Goal: Use online tool/utility: Utilize a website feature to perform a specific function

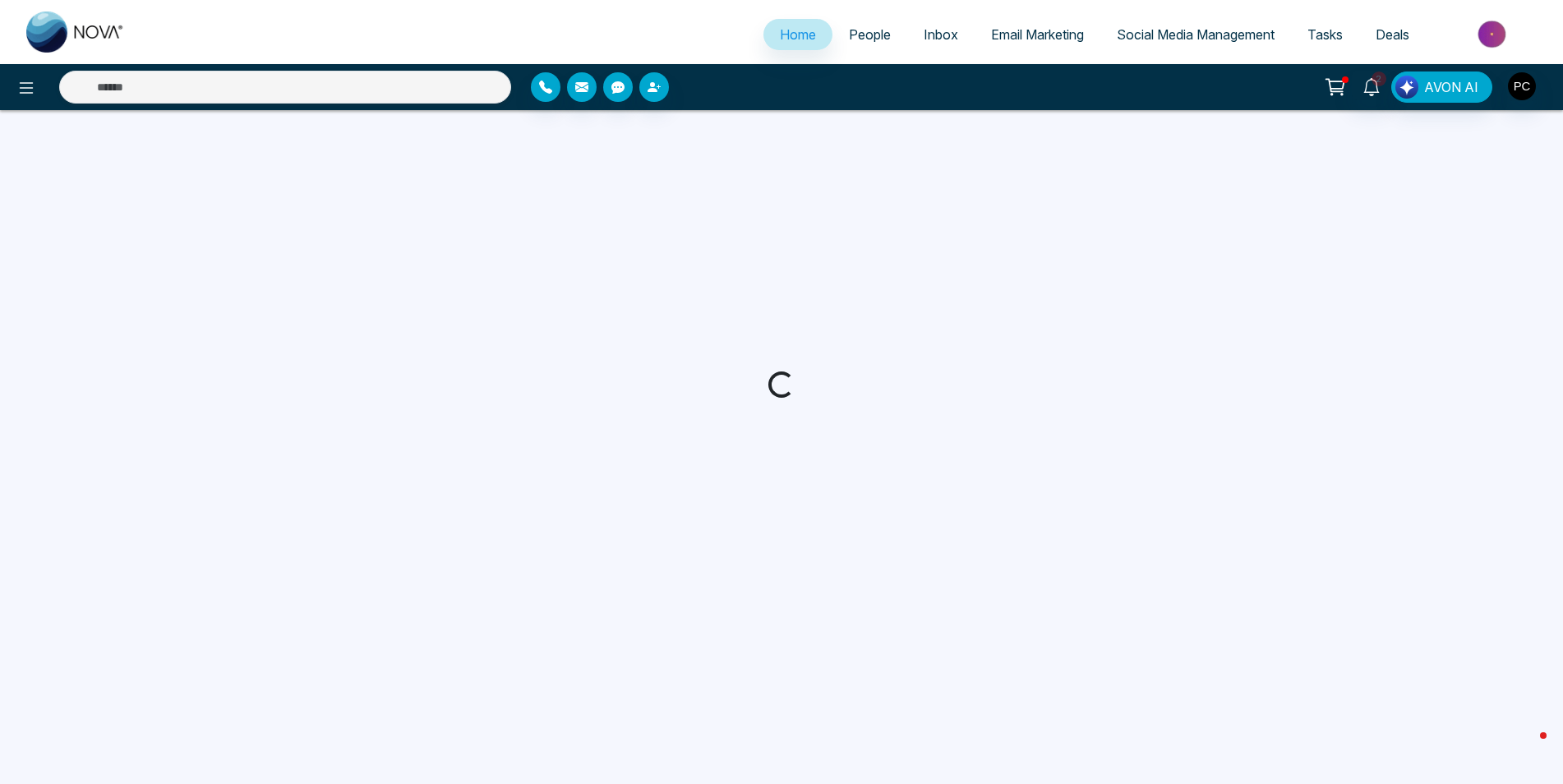
select select "*"
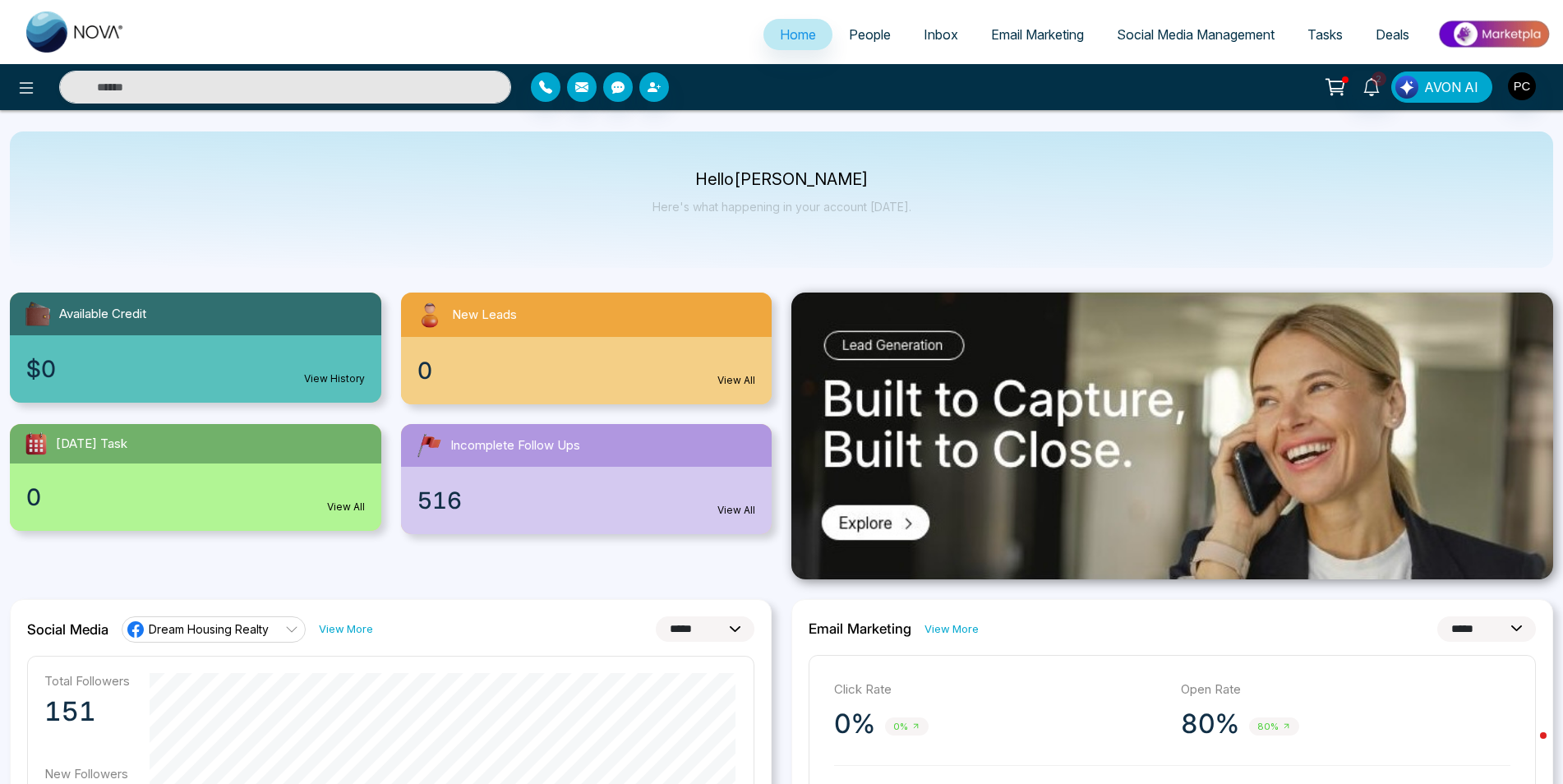
click at [1459, 86] on span "AVON AI" at bounding box center [1451, 87] width 54 height 20
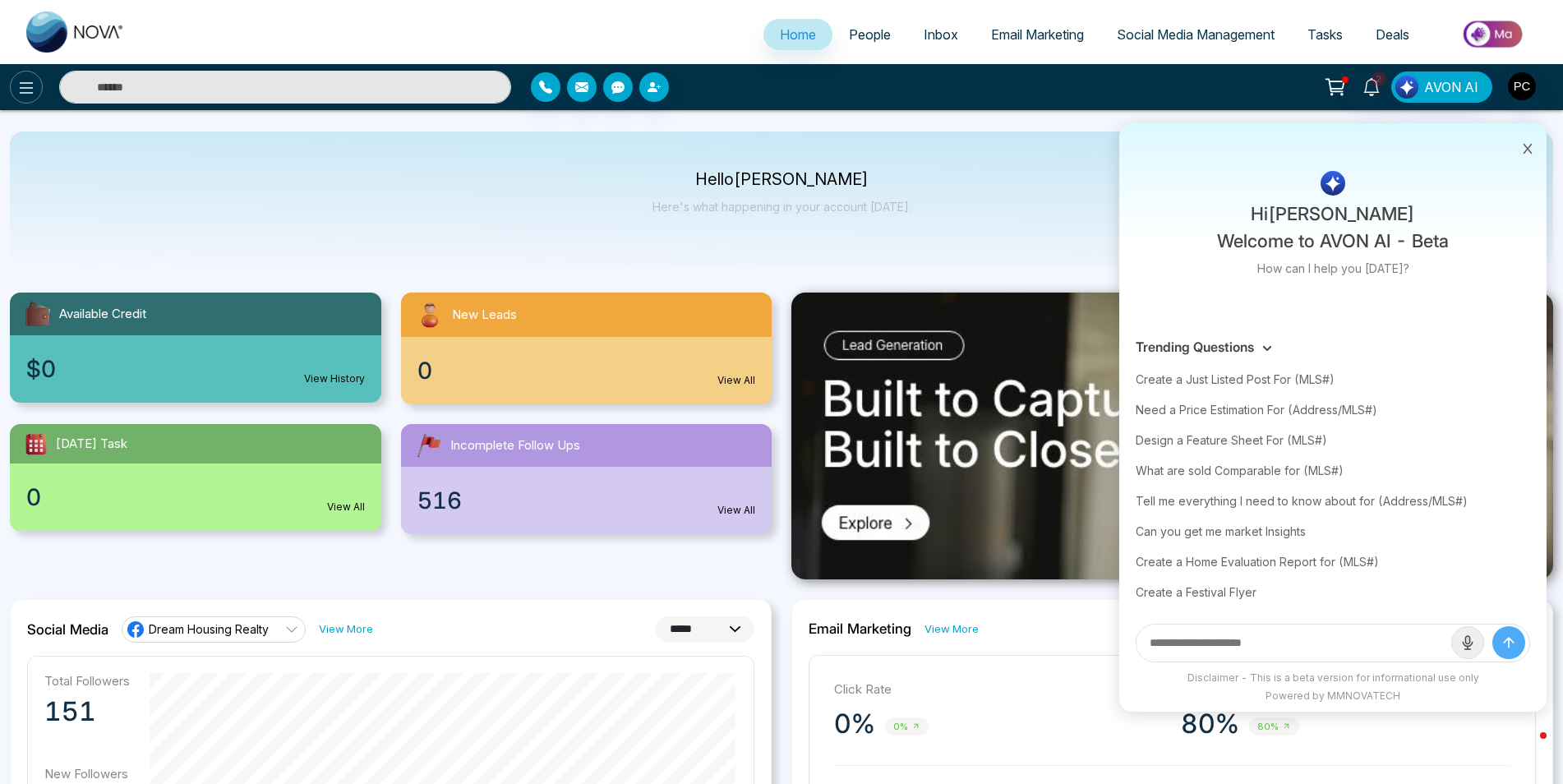
click at [22, 94] on icon at bounding box center [25, 88] width 20 height 20
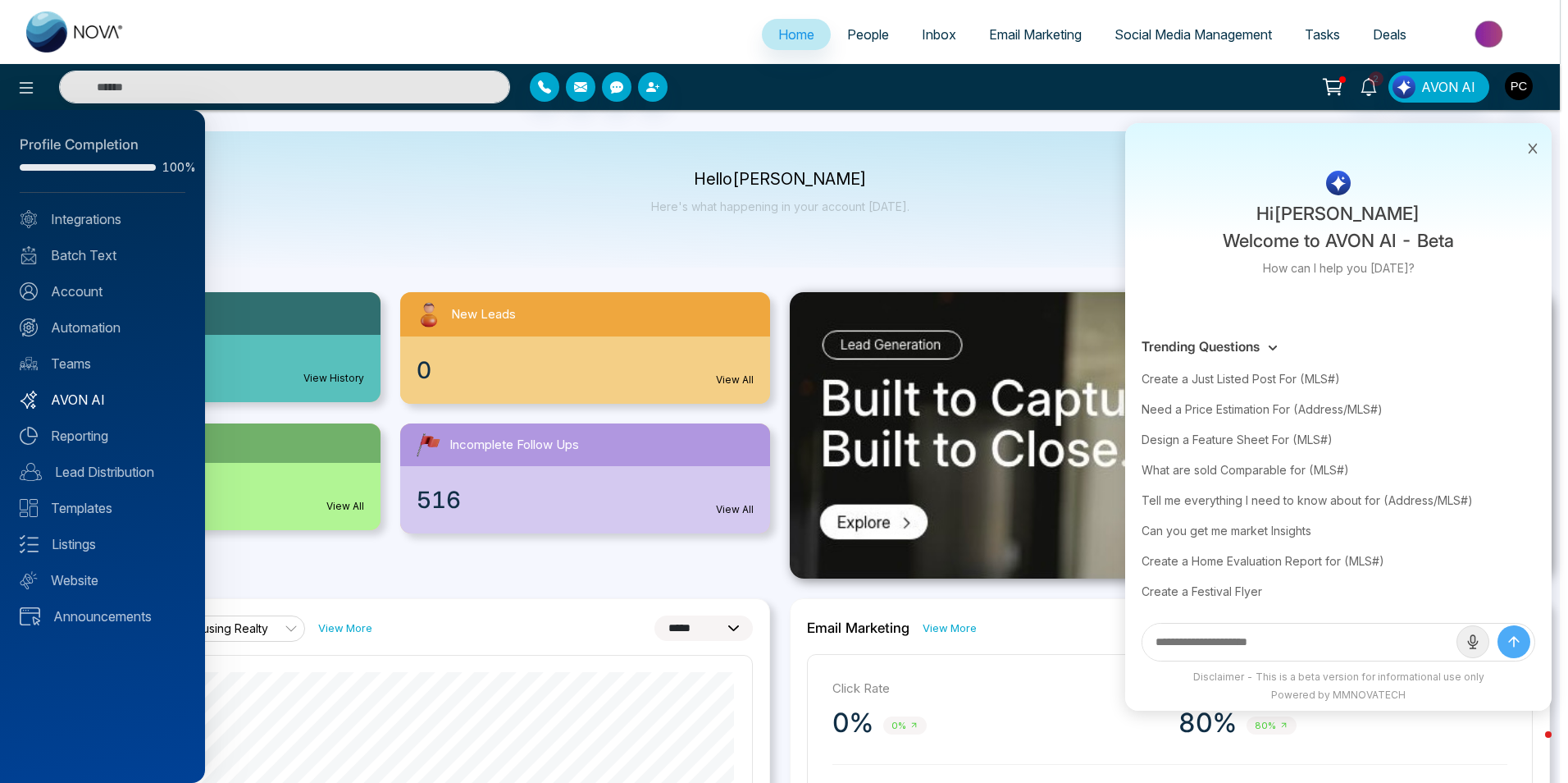
click at [83, 394] on link "AVON AI" at bounding box center [103, 400] width 166 height 20
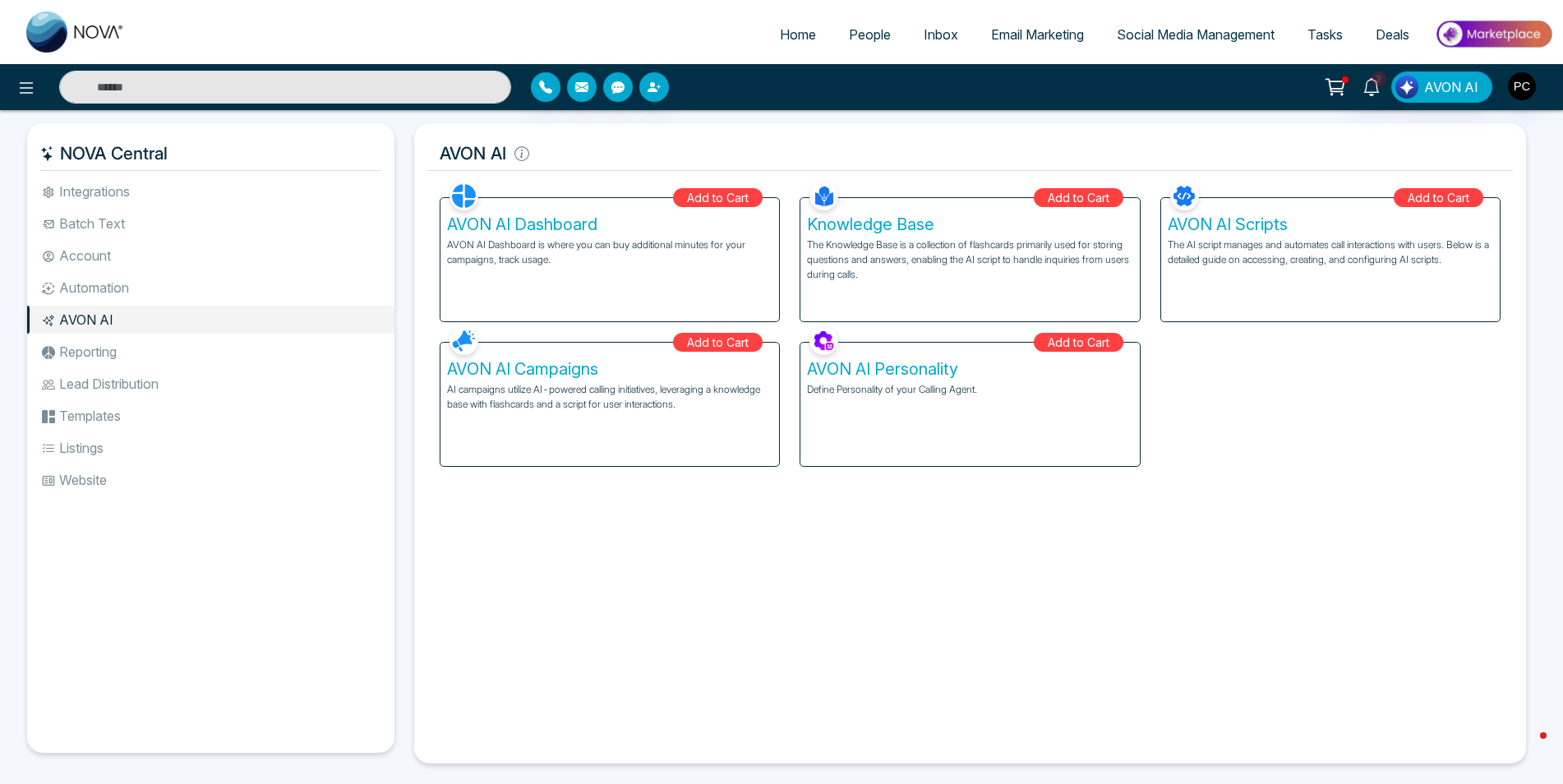
click at [1280, 247] on p "The AI script manages and automates call interactions with users. Below is a de…" at bounding box center [1330, 252] width 326 height 29
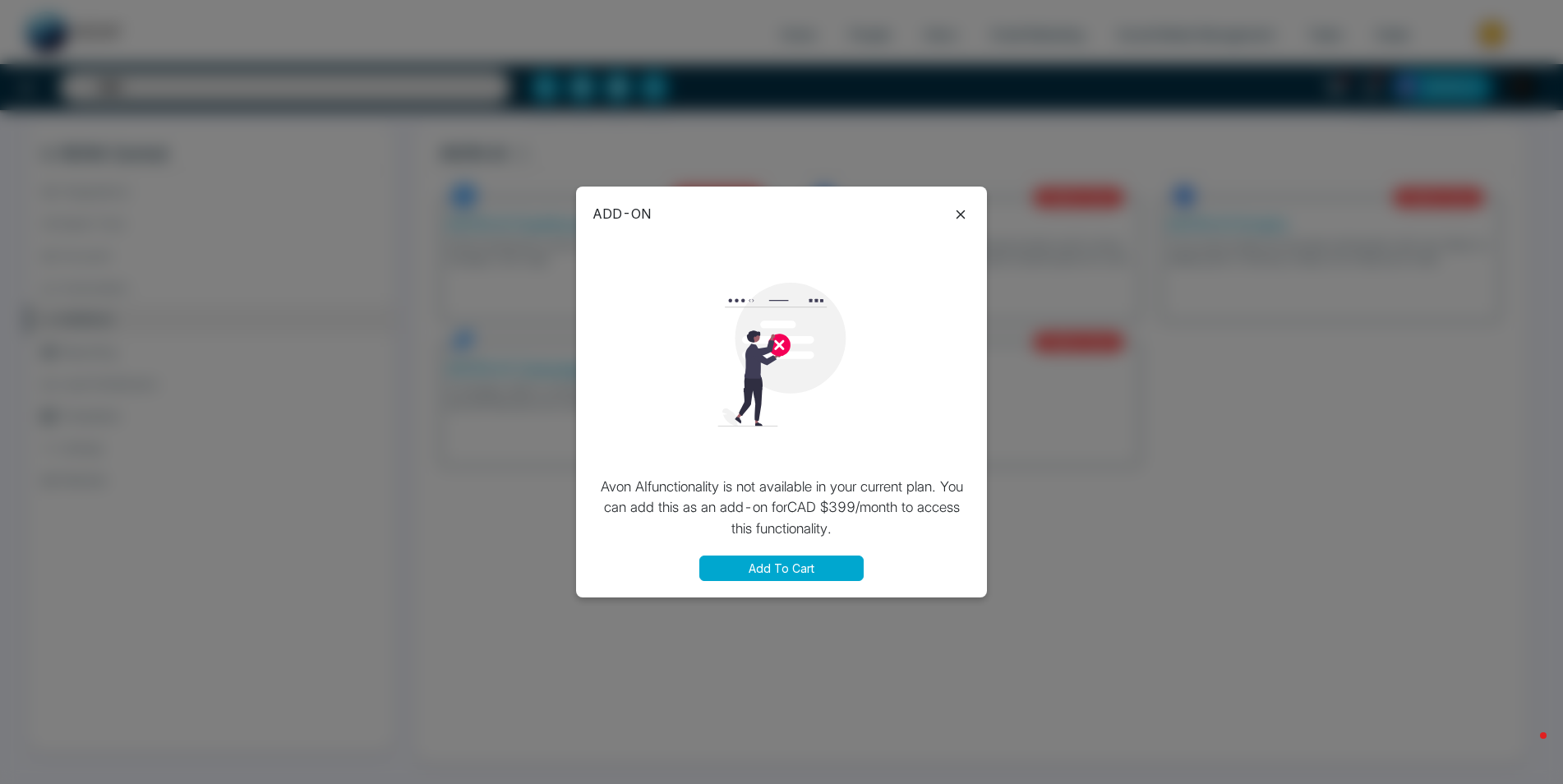
click at [962, 215] on icon at bounding box center [961, 214] width 9 height 9
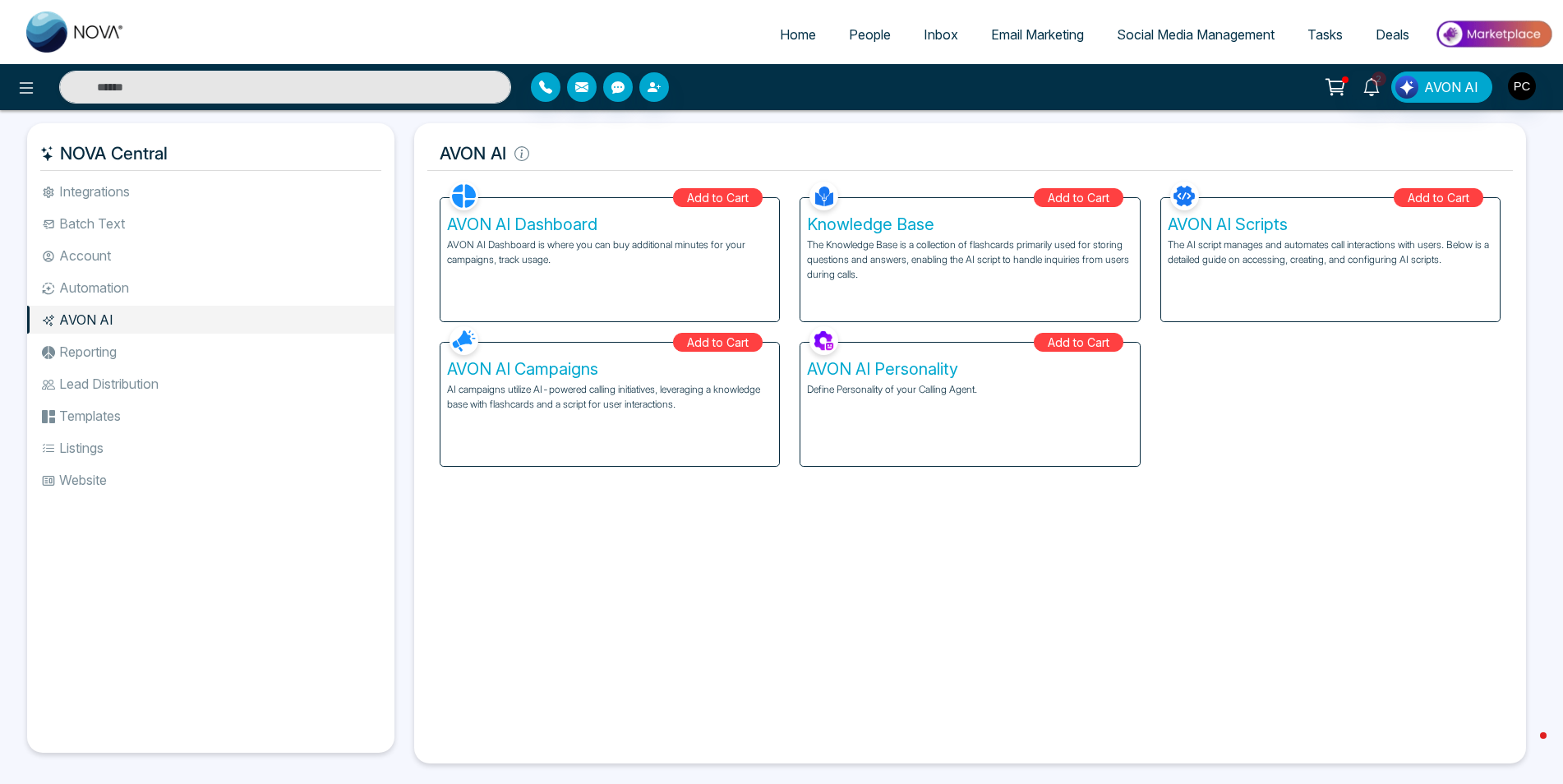
click at [620, 238] on p "AVON AI Dashboard is where you can buy additional minutes for your campaigns, t…" at bounding box center [610, 252] width 326 height 29
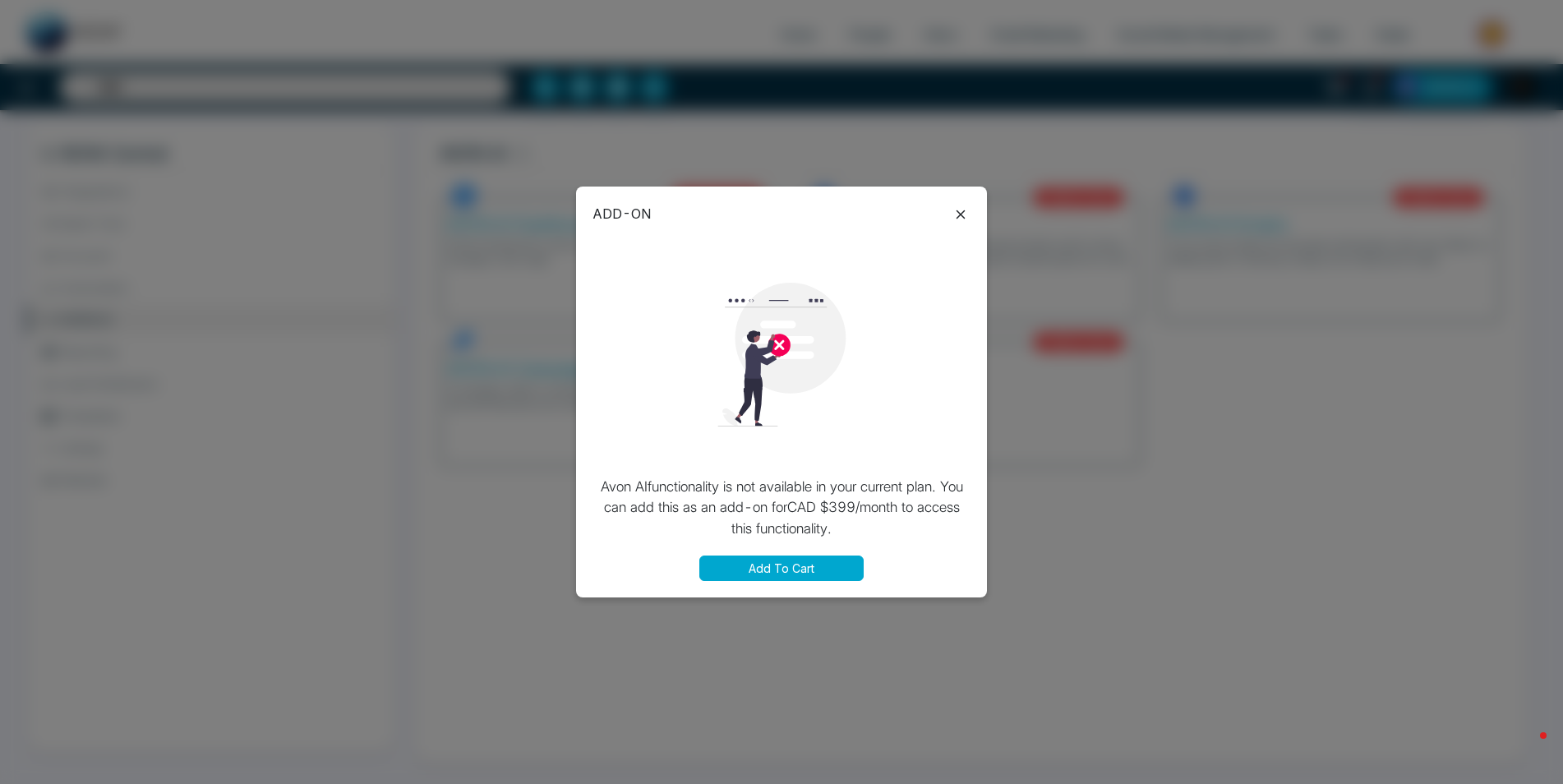
click at [961, 203] on div at bounding box center [960, 213] width 20 height 22
click at [955, 218] on icon at bounding box center [960, 214] width 20 height 20
